Goal: Find specific page/section: Find specific page/section

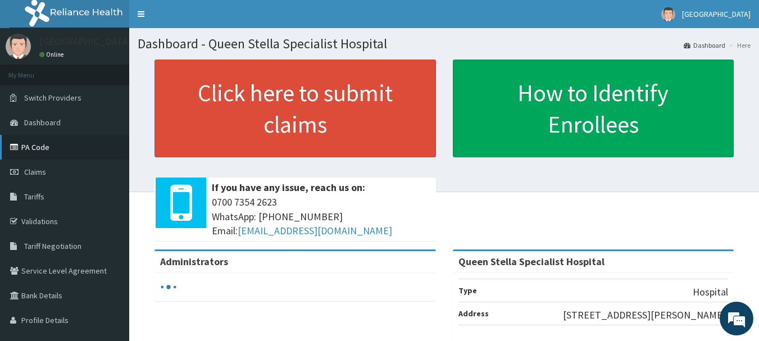
click at [39, 139] on link "PA Code" at bounding box center [64, 147] width 129 height 25
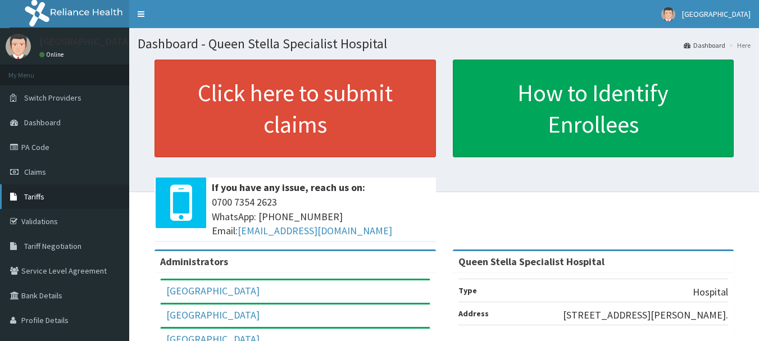
click at [30, 199] on span "Tariffs" at bounding box center [34, 197] width 20 height 10
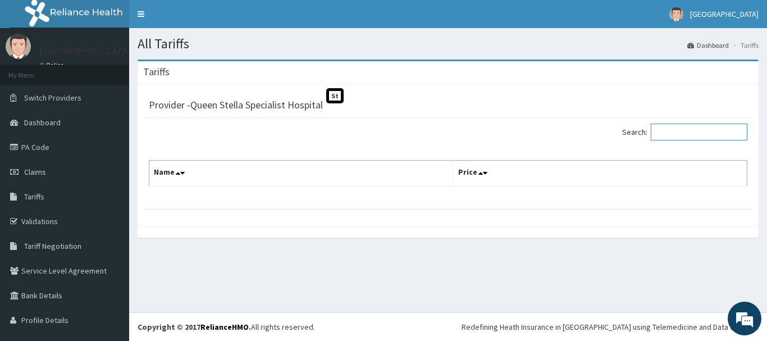
click at [671, 132] on input "Search:" at bounding box center [699, 132] width 97 height 17
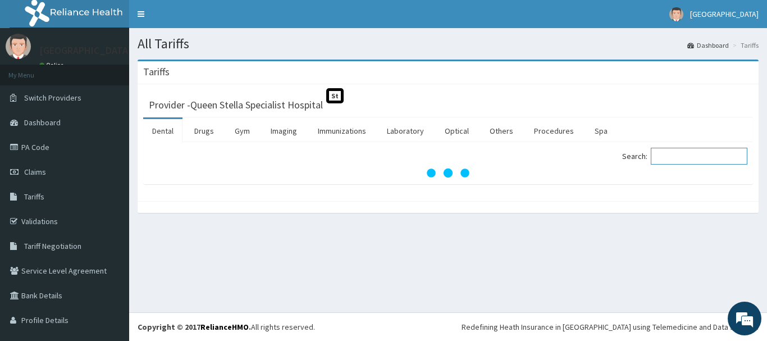
scroll to position [22, 0]
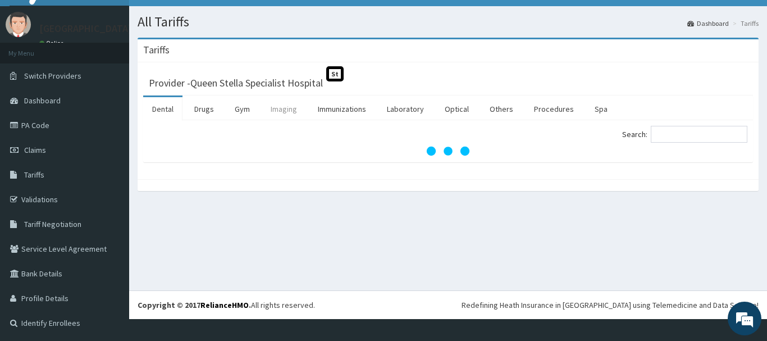
click at [284, 116] on link "Imaging" at bounding box center [284, 109] width 44 height 24
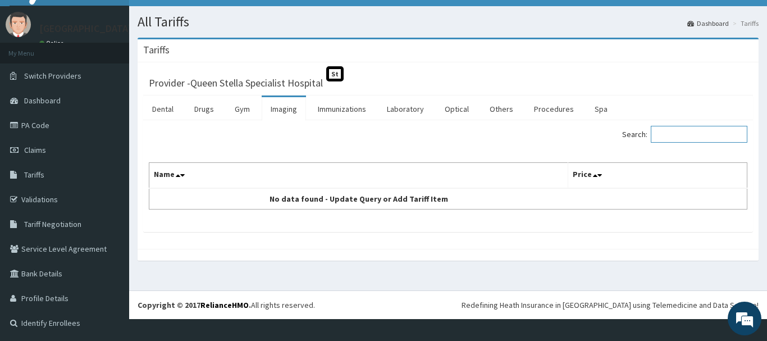
click at [686, 126] on input "Search:" at bounding box center [699, 134] width 97 height 17
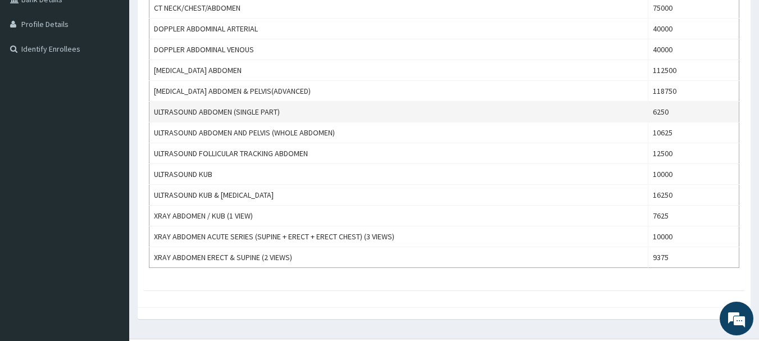
scroll to position [322, 0]
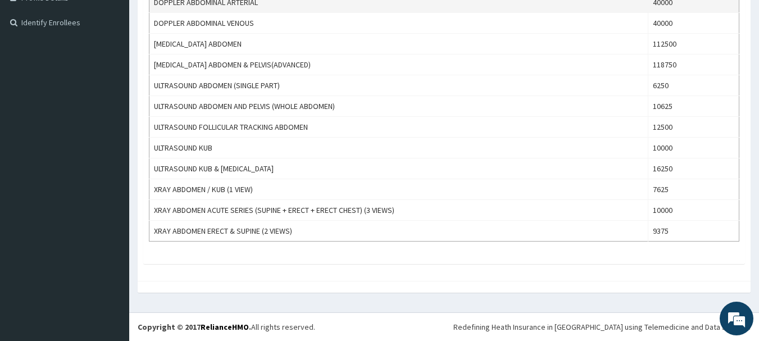
type input "abdomen"
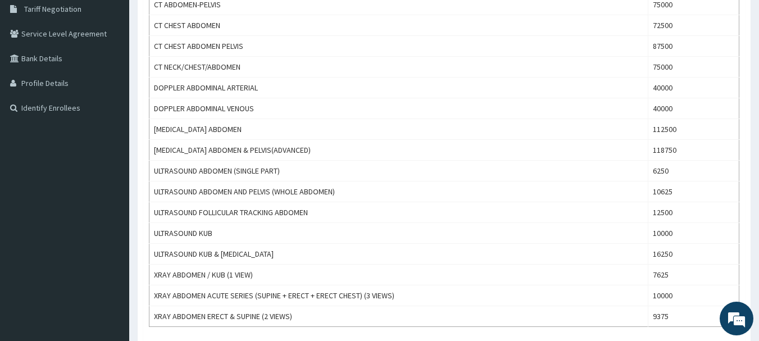
scroll to position [98, 0]
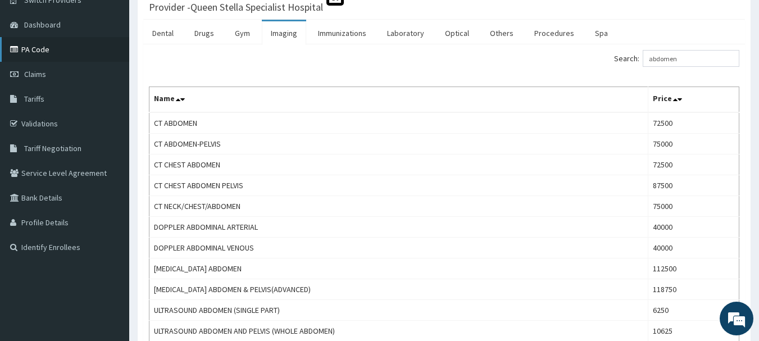
click at [34, 54] on link "PA Code" at bounding box center [64, 49] width 129 height 25
click at [39, 45] on link "PA Code" at bounding box center [64, 49] width 129 height 25
